Goal: Obtain resource: Obtain resource

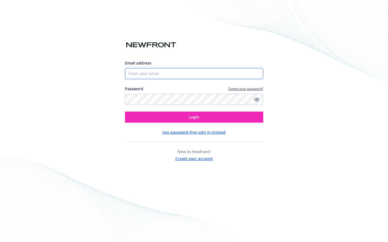
click at [168, 73] on input "Email address" at bounding box center [194, 73] width 138 height 11
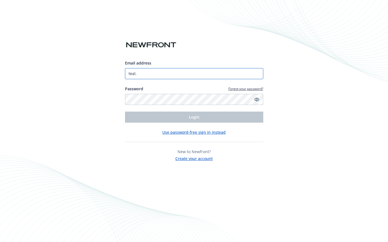
type input "teal"
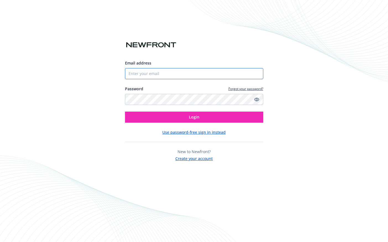
click at [152, 71] on input "Email address" at bounding box center [194, 73] width 138 height 11
click at [0, 242] on com-1password-button at bounding box center [0, 242] width 0 height 0
type input "7752335038"
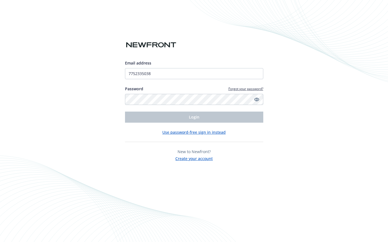
click at [206, 133] on button "Use password-free sign in instead" at bounding box center [193, 132] width 63 height 6
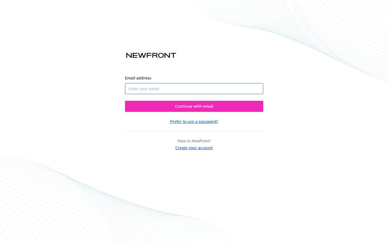
click at [171, 89] on input "Email address" at bounding box center [194, 88] width 138 height 11
type input "[EMAIL_ADDRESS][DOMAIN_NAME]"
click at [125, 101] on button "Continue with email" at bounding box center [194, 106] width 138 height 11
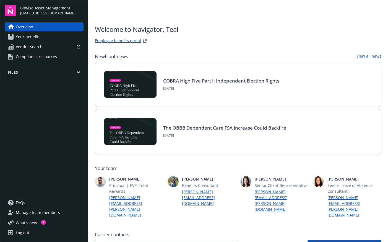
click at [24, 36] on span "Your benefits" at bounding box center [28, 36] width 25 height 9
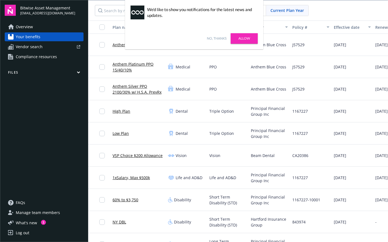
click at [246, 38] on link "Allow" at bounding box center [244, 38] width 27 height 11
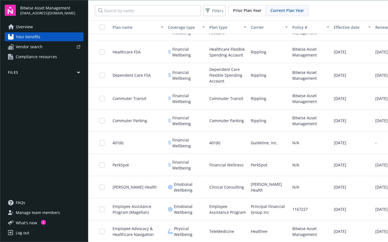
scroll to position [1, 0]
click at [20, 71] on button "Files" at bounding box center [44, 73] width 79 height 7
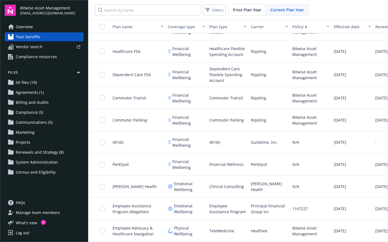
click at [48, 152] on span "Renewals and Strategy (8)" at bounding box center [40, 152] width 48 height 9
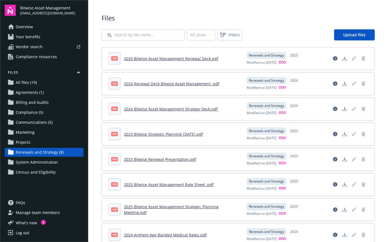
click at [180, 59] on link "2025 Bitwise Asset Management Renewal Deck.pdf" at bounding box center [171, 58] width 94 height 5
click at [24, 121] on span "Communications (5)" at bounding box center [34, 122] width 37 height 9
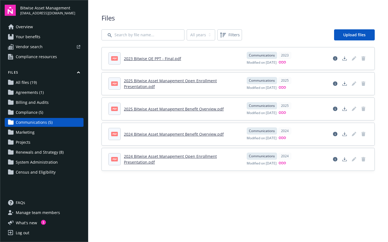
click at [138, 82] on link "2025 Bitwise Asset Management Open Enrollment Presentation.pdf" at bounding box center [170, 83] width 93 height 11
